Goal: Information Seeking & Learning: Find specific page/section

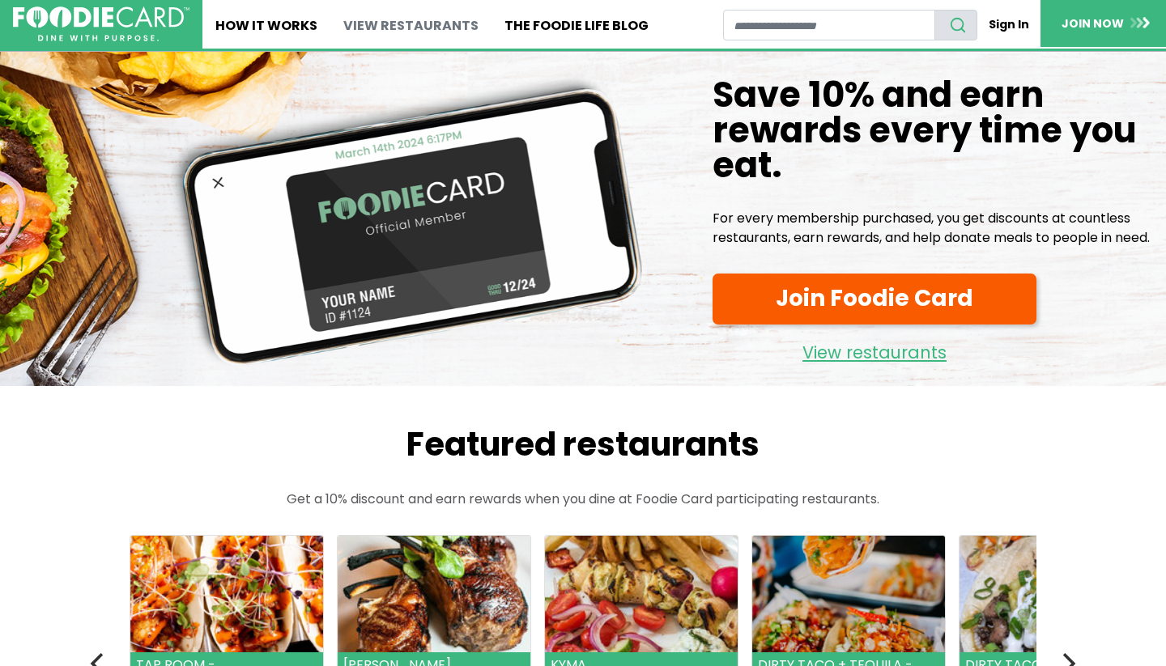
click at [419, 18] on link "View restaurants" at bounding box center [410, 24] width 161 height 49
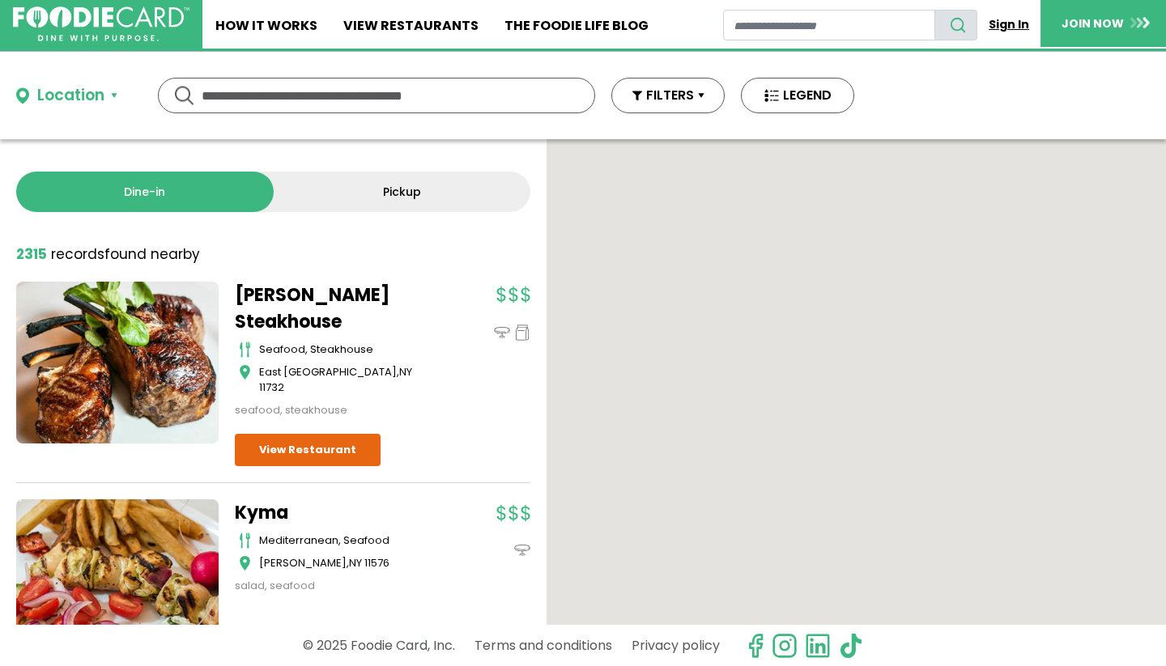
click at [1002, 24] on link "Sign In" at bounding box center [1008, 25] width 63 height 30
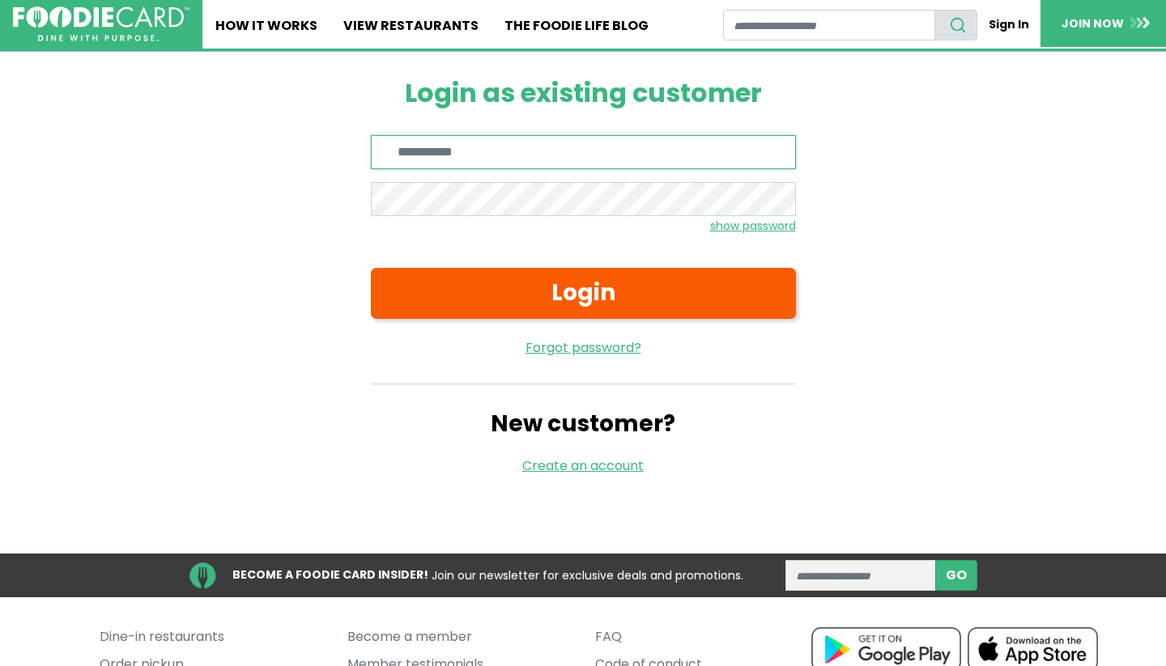
type input "**********"
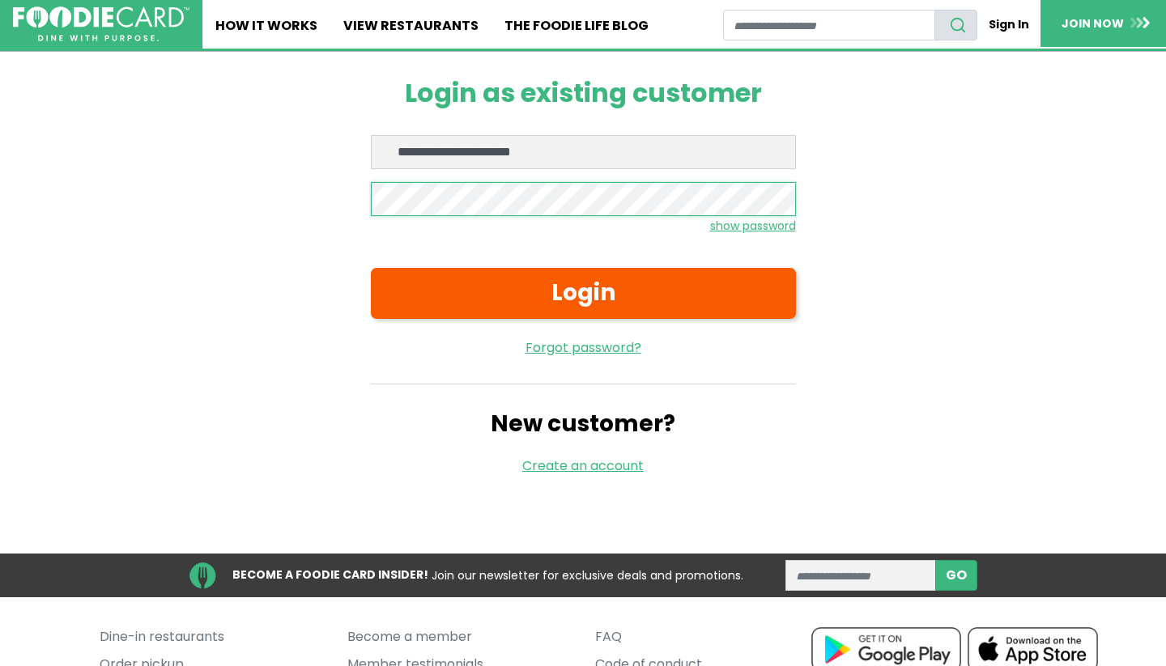
click at [583, 292] on button "Login" at bounding box center [583, 293] width 425 height 51
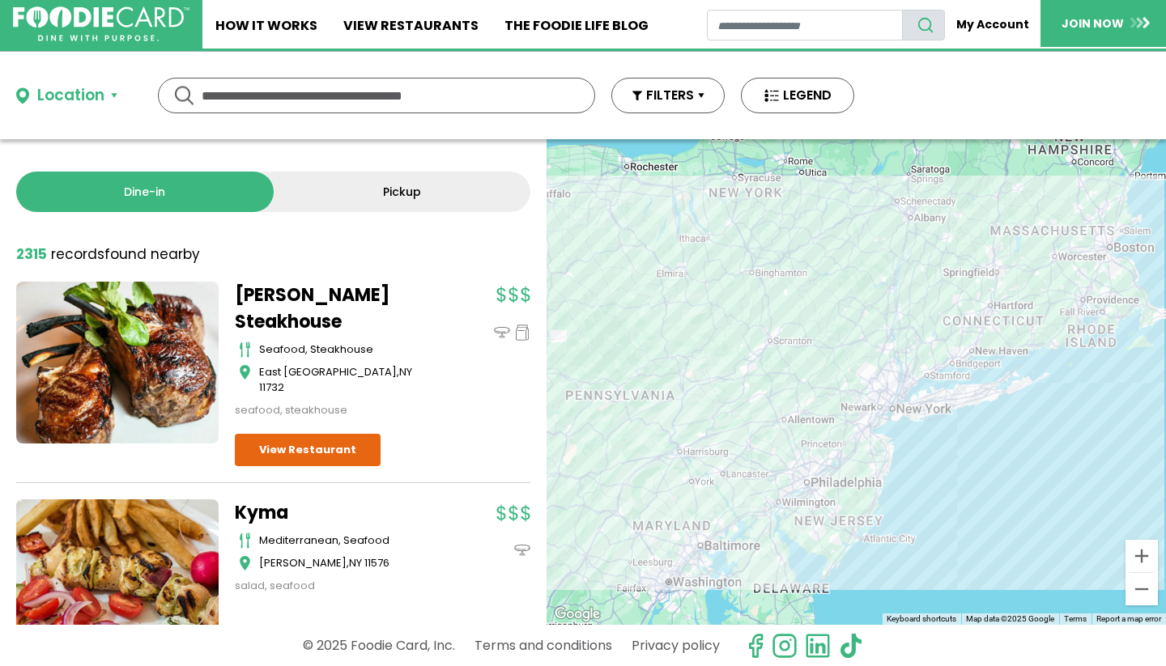
click at [427, 96] on input "text" at bounding box center [377, 96] width 350 height 34
type input "**********"
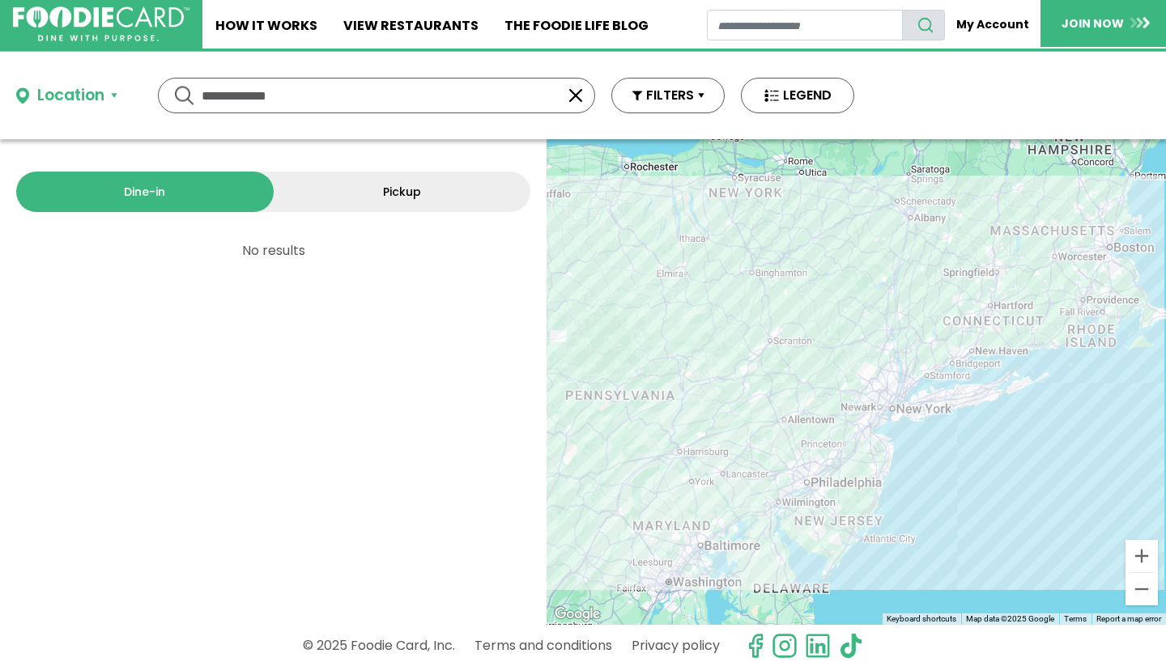
click at [112, 97] on button "Location" at bounding box center [66, 95] width 101 height 23
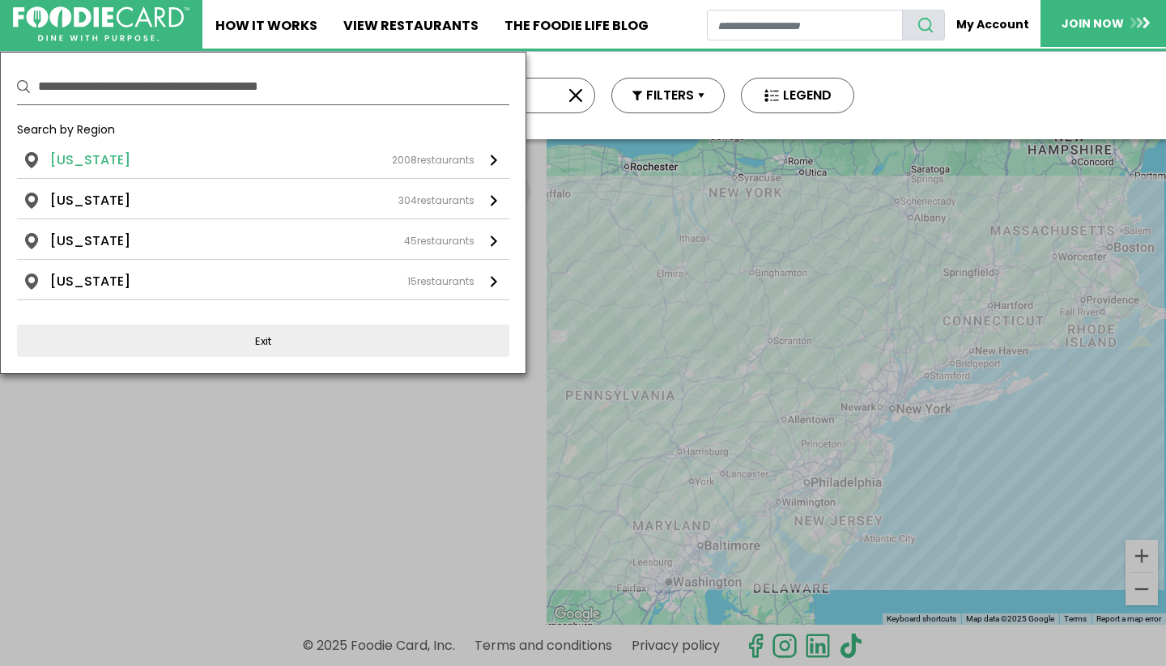
click at [83, 166] on li "[US_STATE]" at bounding box center [90, 160] width 80 height 19
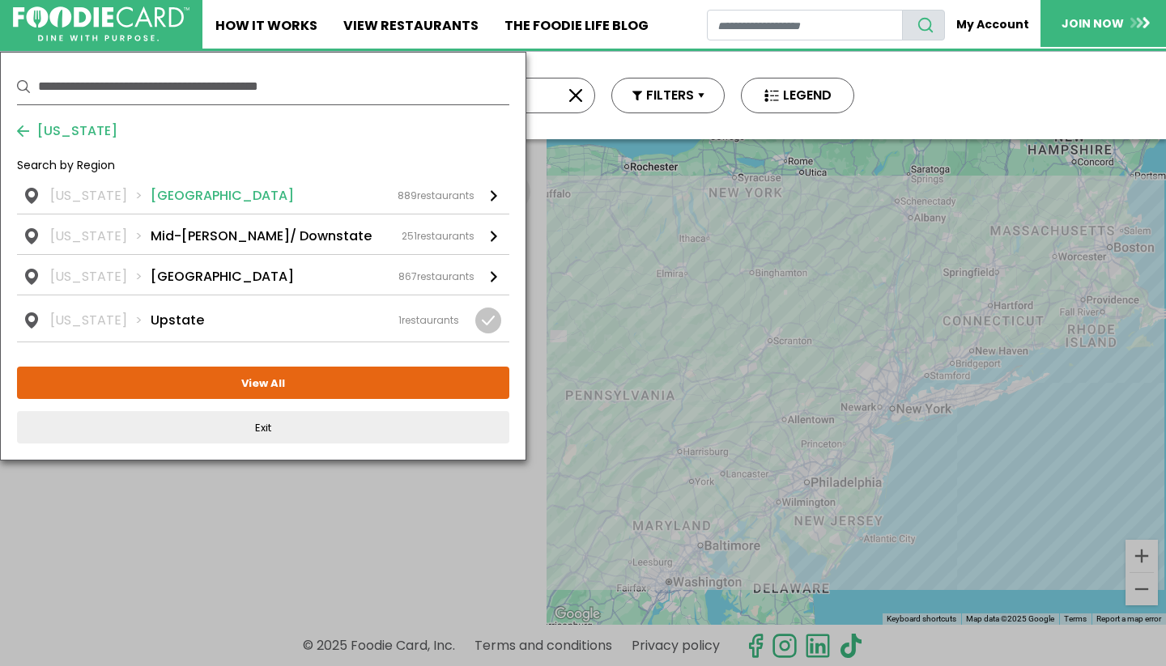
click at [127, 193] on li "[US_STATE]" at bounding box center [100, 195] width 100 height 19
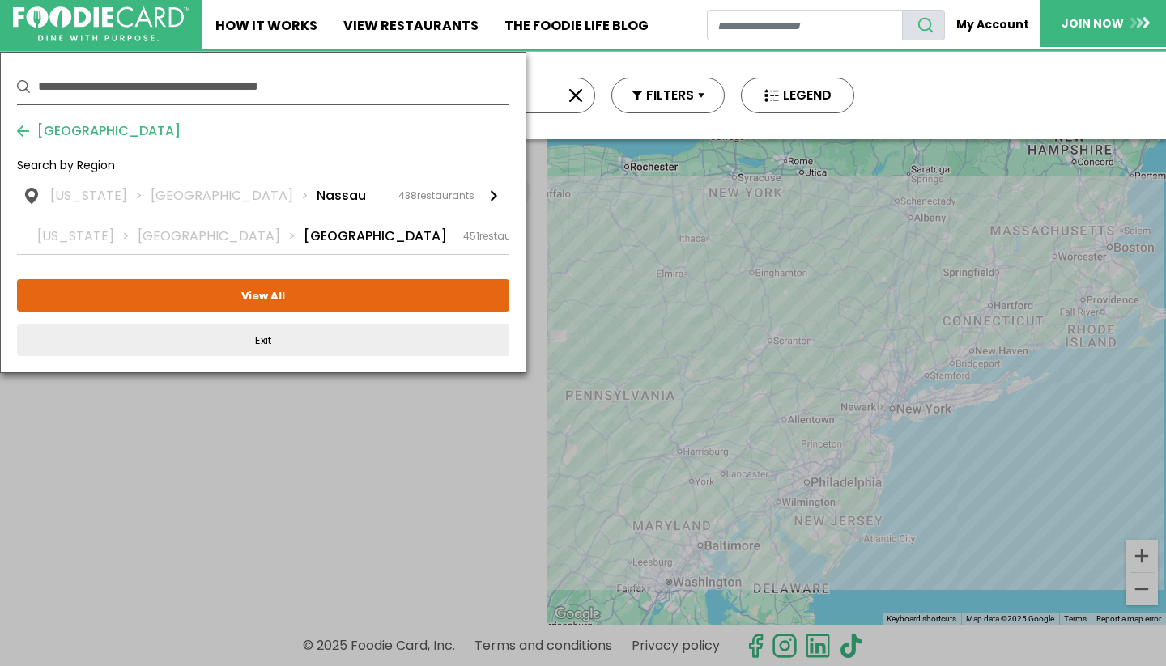
click at [127, 193] on li "[US_STATE]" at bounding box center [100, 195] width 100 height 19
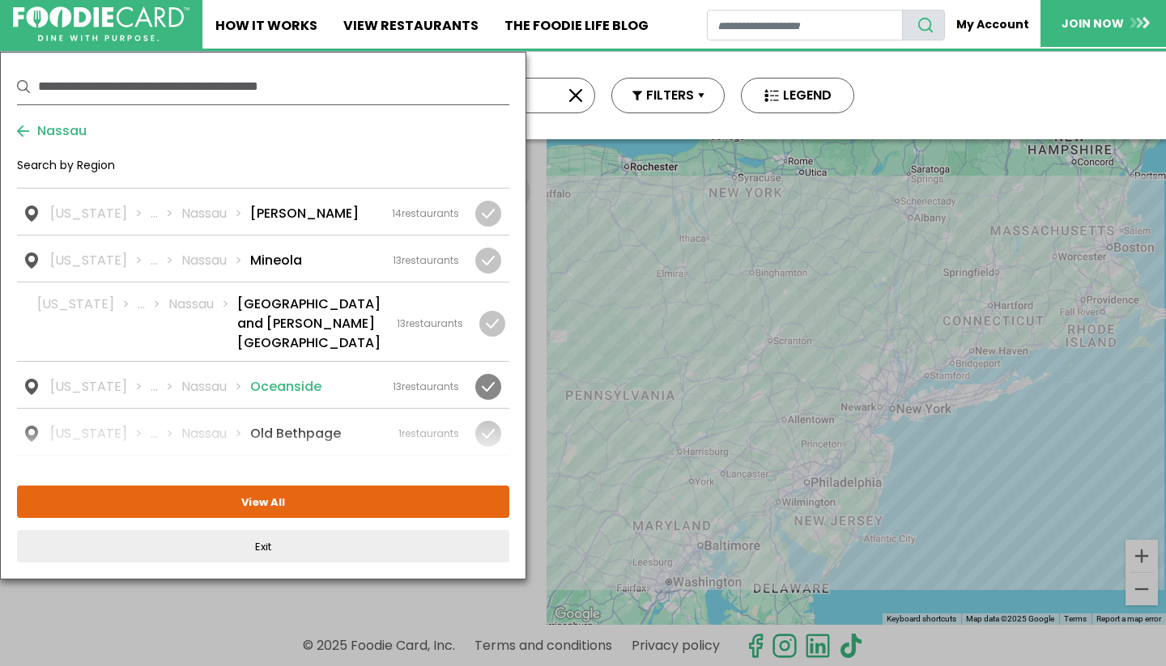
scroll to position [1541, 0]
click at [214, 376] on li "Nassau" at bounding box center [215, 385] width 69 height 19
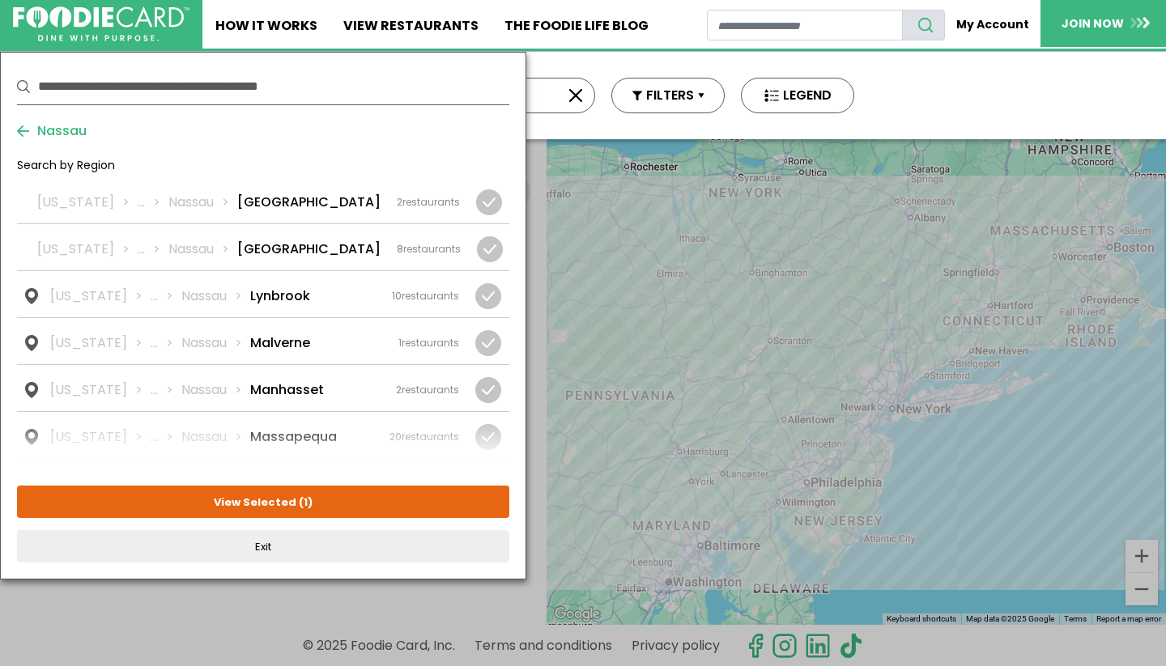
scroll to position [1273, 0]
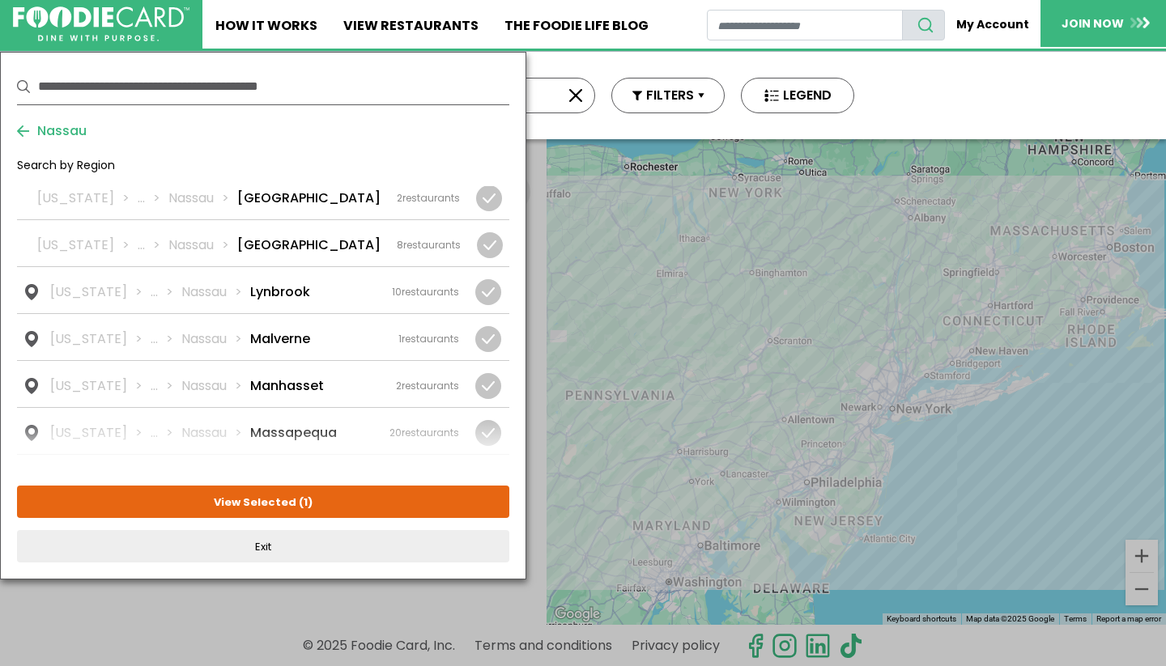
click at [218, 470] on li "Nassau" at bounding box center [215, 479] width 69 height 19
click at [227, 505] on button "View Selected ( 2 )" at bounding box center [263, 502] width 492 height 32
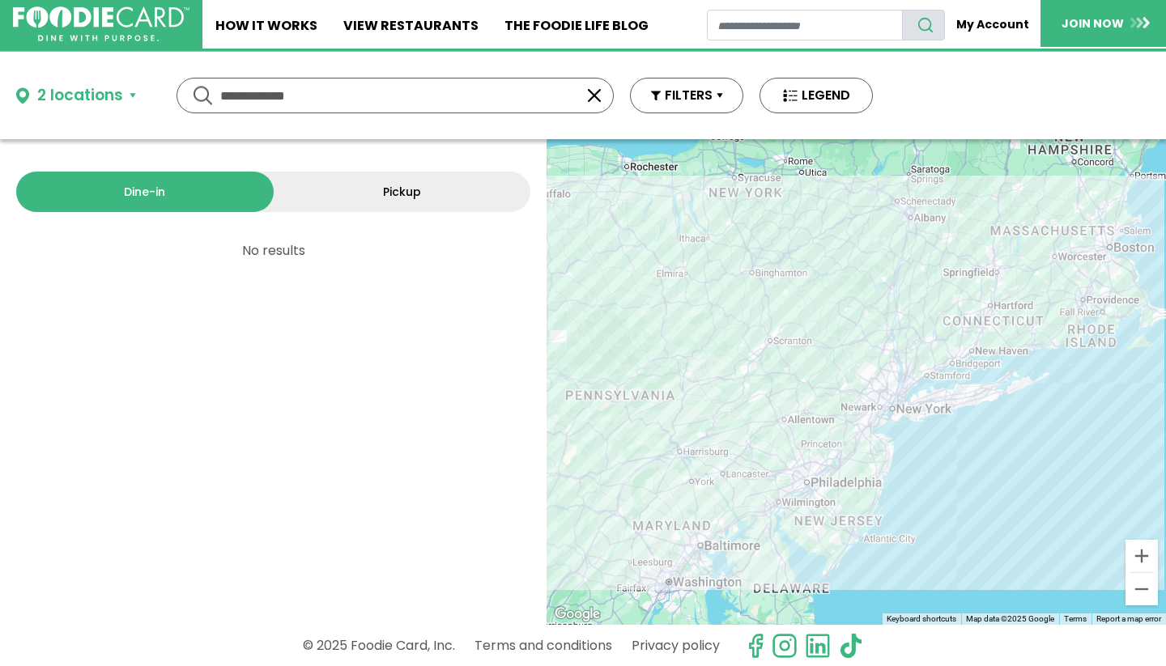
click at [592, 97] on button "button" at bounding box center [594, 95] width 19 height 19
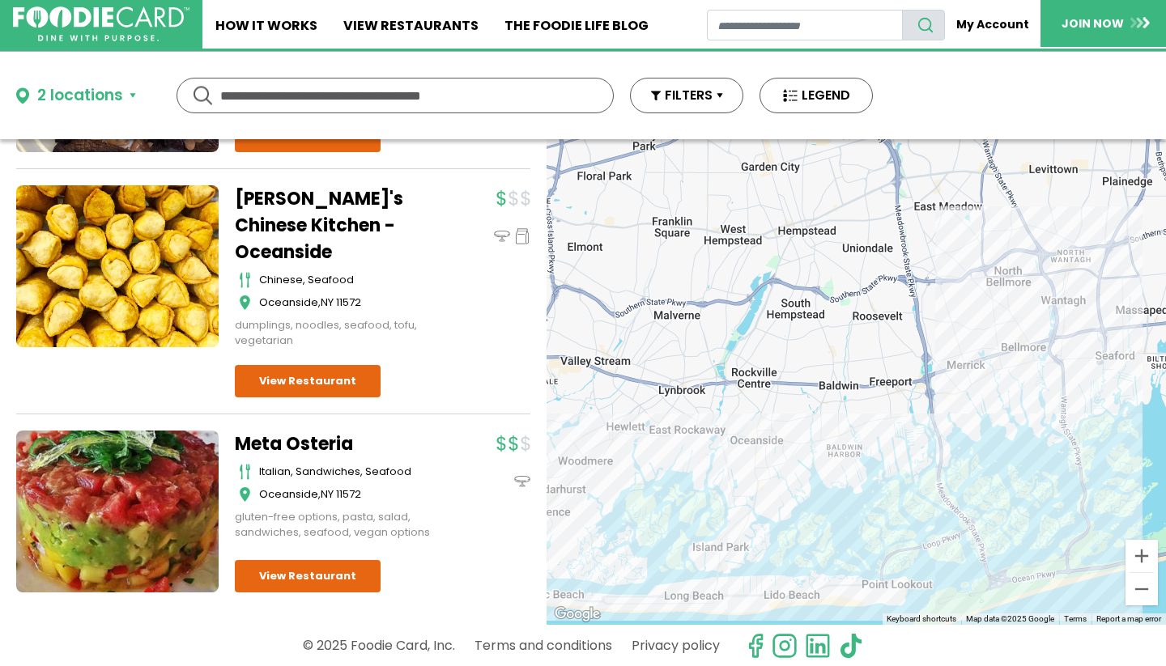
scroll to position [5326, 0]
